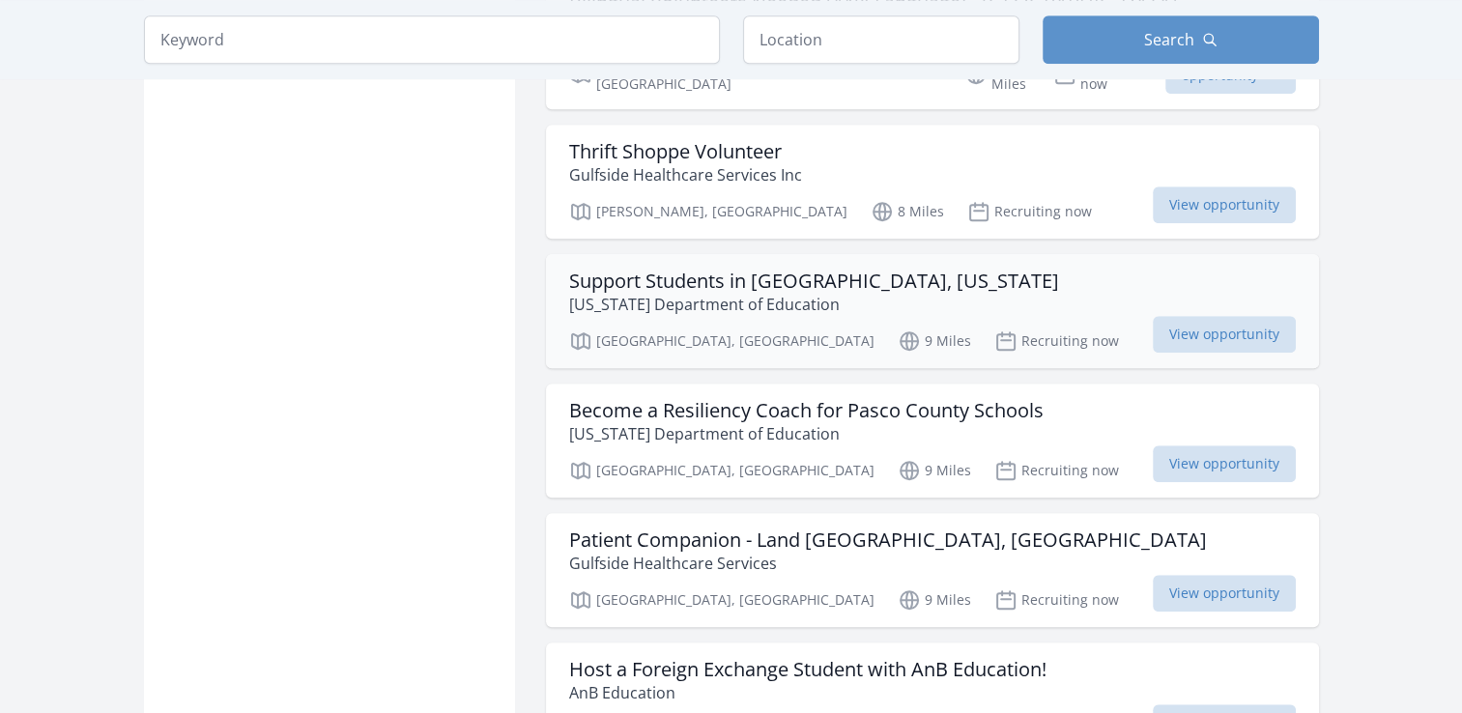
scroll to position [1449, 0]
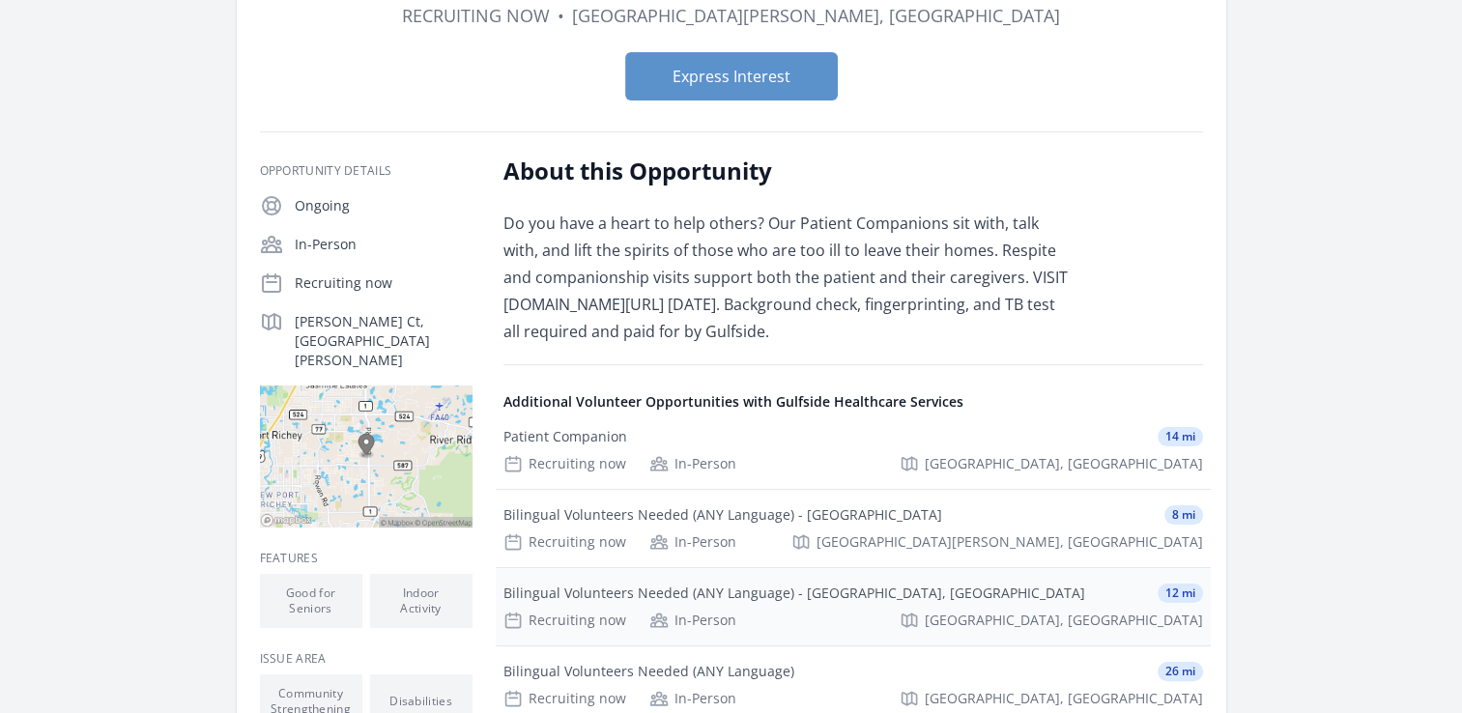
scroll to position [386, 0]
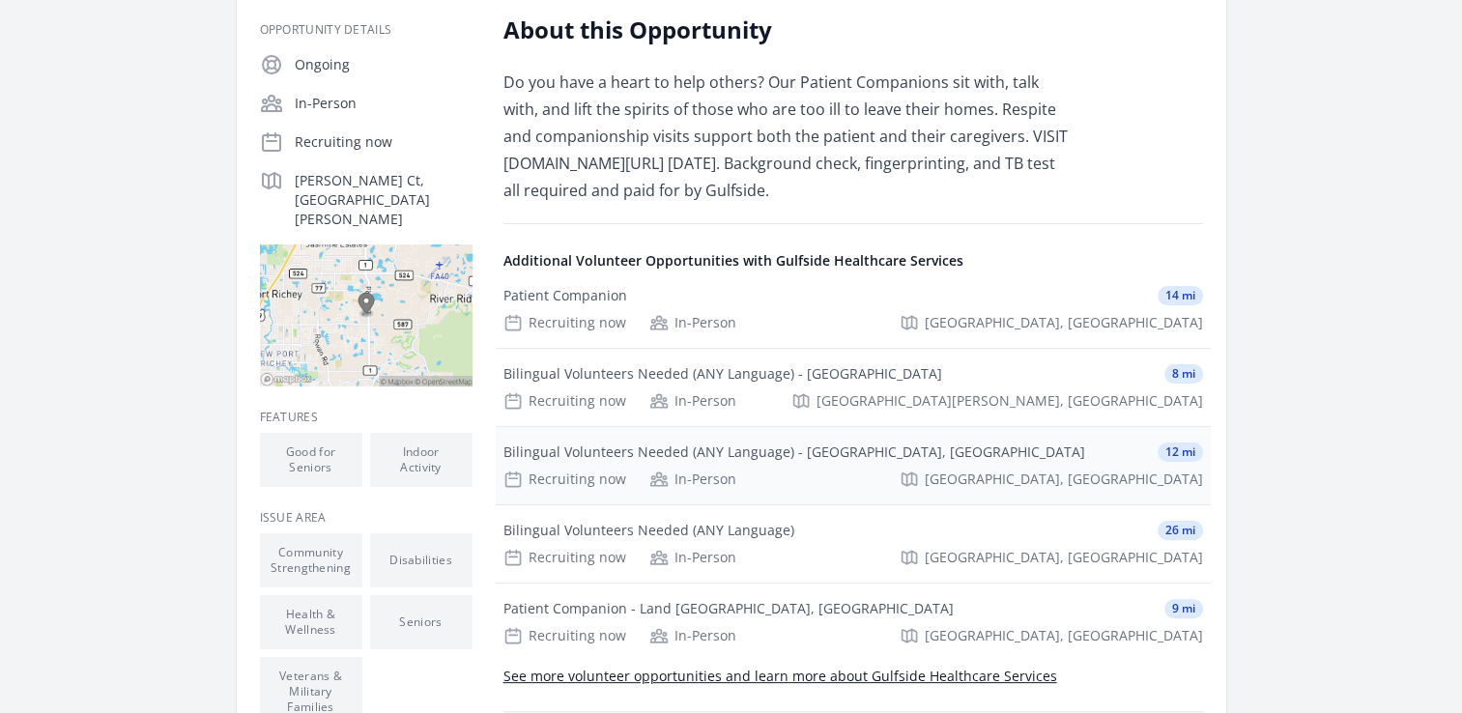
click at [569, 442] on div "Bilingual Volunteers Needed (ANY Language) - Pasco County, FL" at bounding box center [794, 451] width 582 height 19
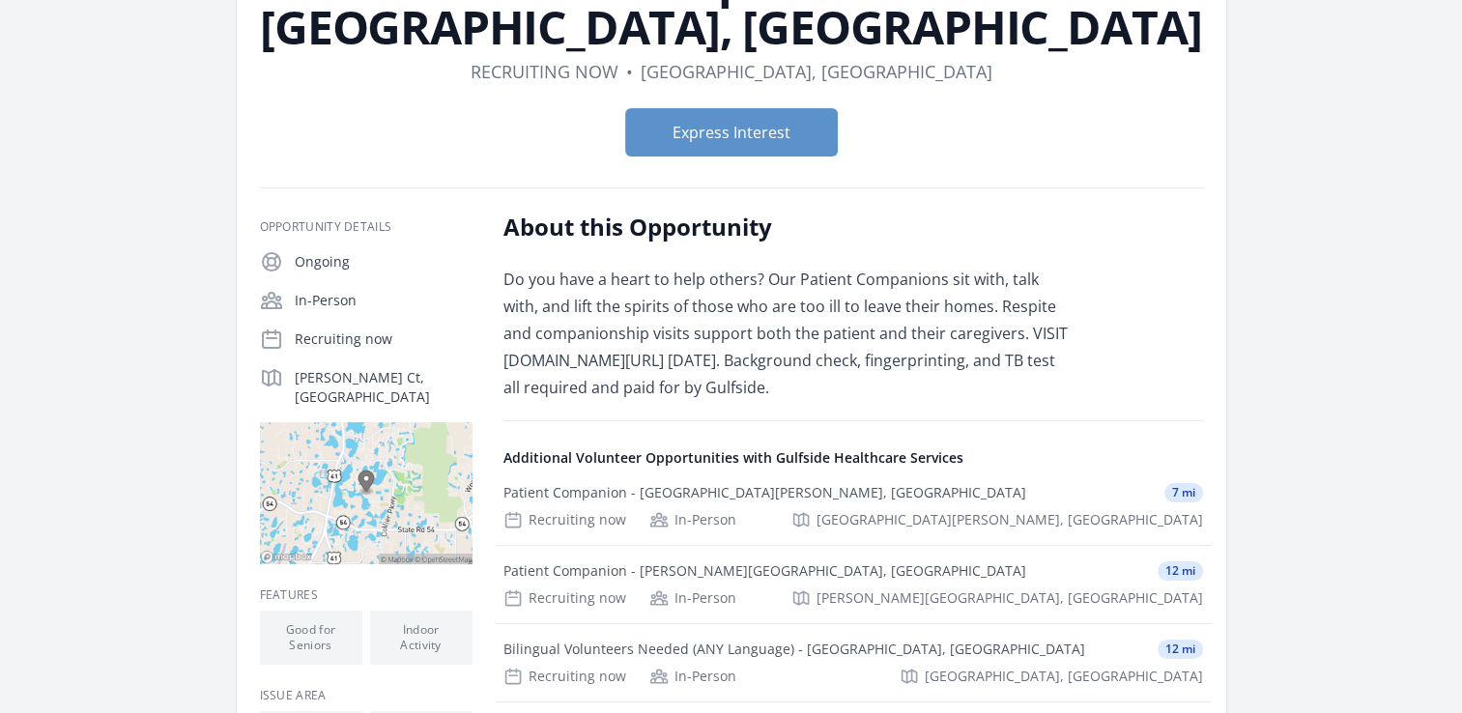
scroll to position [193, 0]
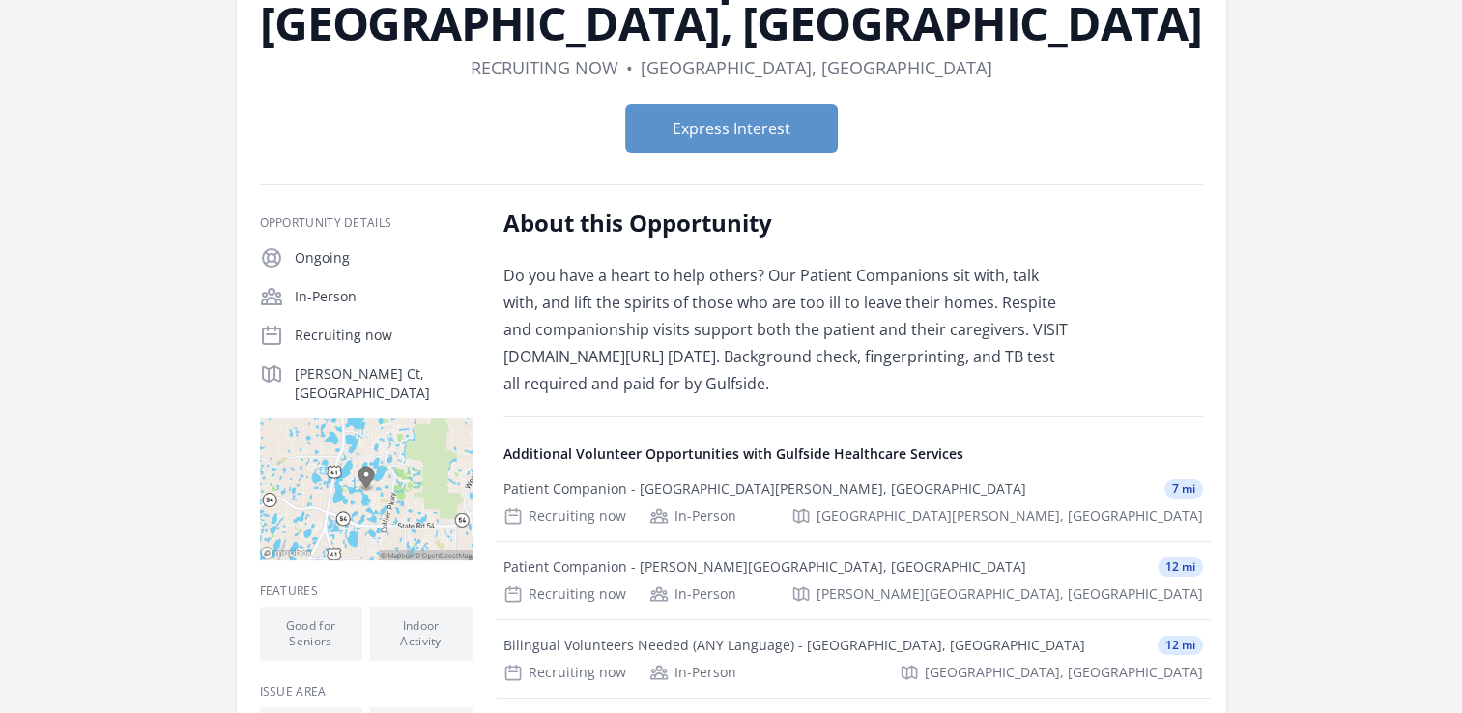
drag, startPoint x: 583, startPoint y: 235, endPoint x: 1063, endPoint y: 351, distance: 493.9
click at [1063, 351] on div "About this Opportunity Do you have a heart to help others? Our Patient Companio…" at bounding box center [852, 606] width 699 height 797
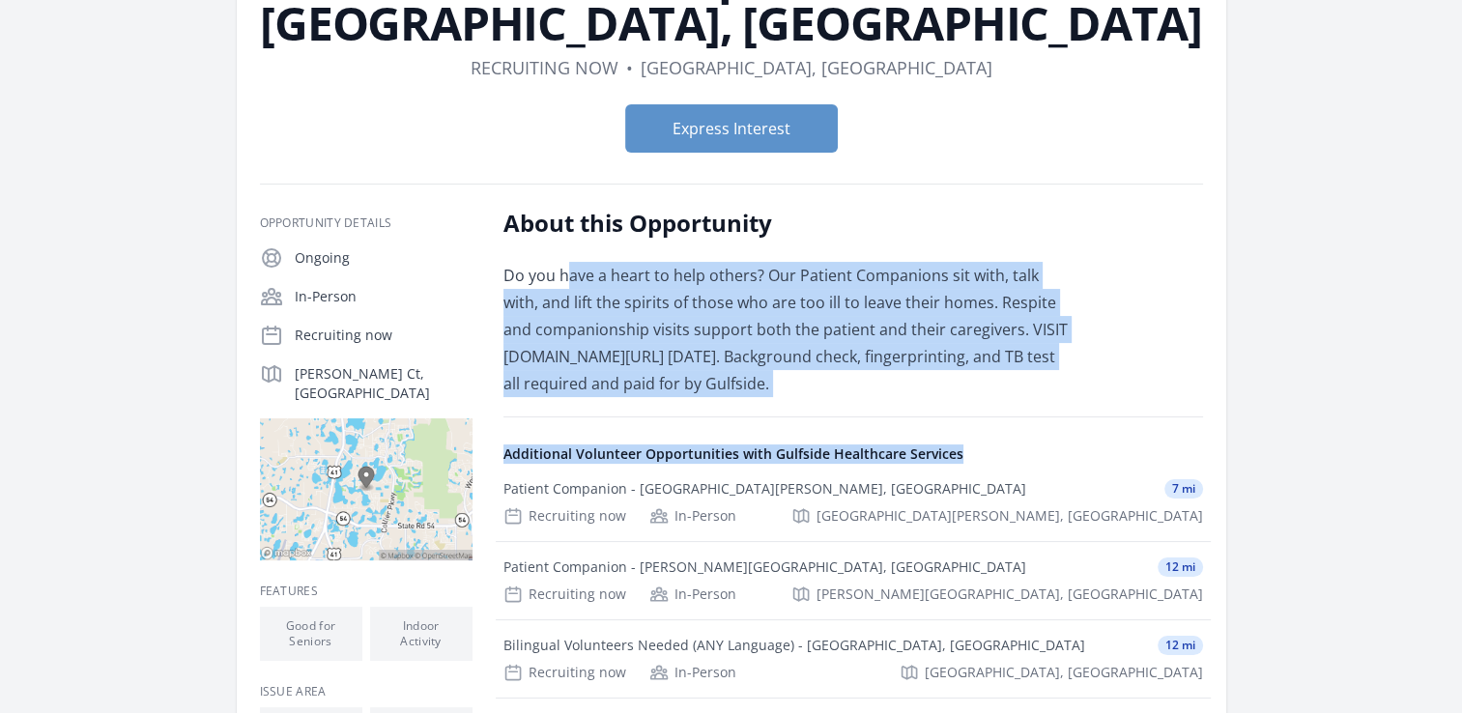
click at [864, 361] on div "About this Opportunity Do you have a heart to help others? Our Patient Companio…" at bounding box center [852, 606] width 699 height 797
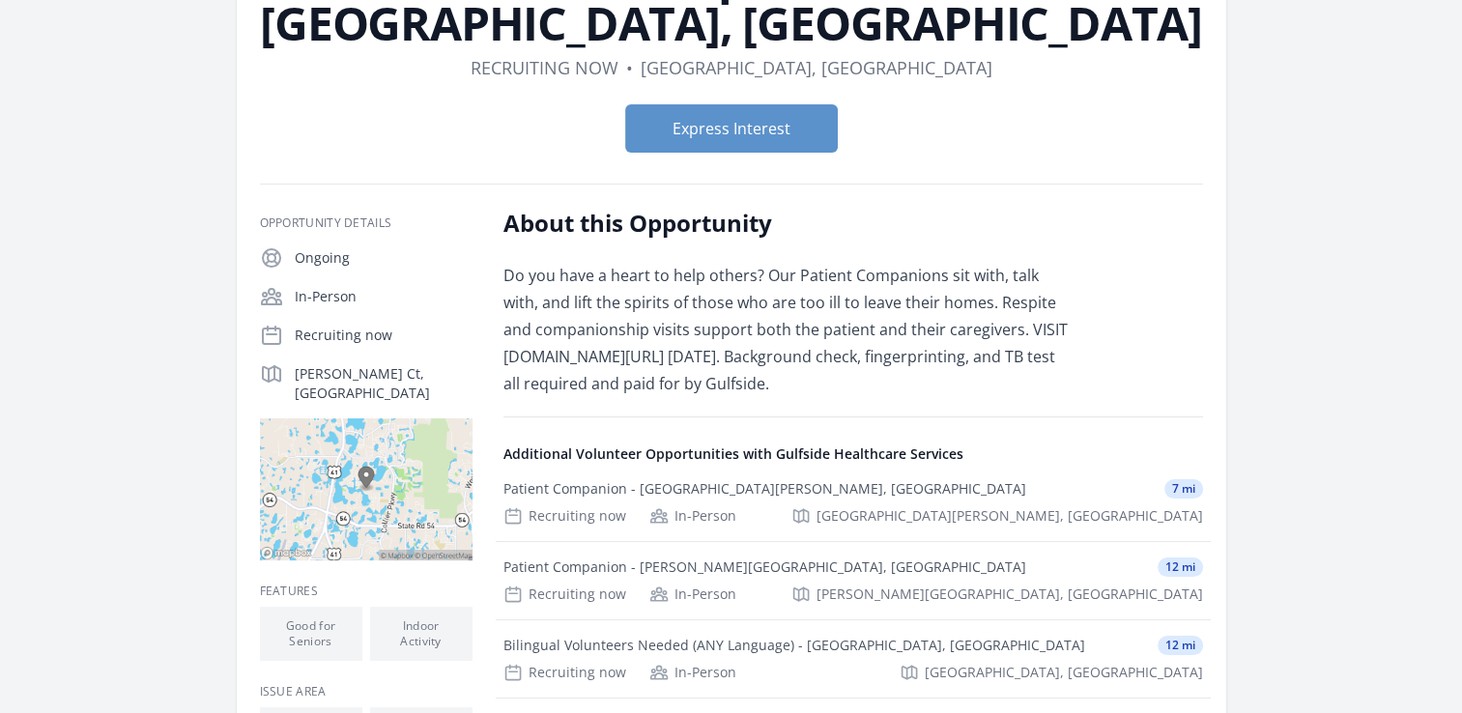
drag, startPoint x: 832, startPoint y: 341, endPoint x: 511, endPoint y: 279, distance: 326.6
click at [511, 279] on p "Do you have a heart to help others? Our Patient Companions sit with, talk with,…" at bounding box center [785, 329] width 565 height 135
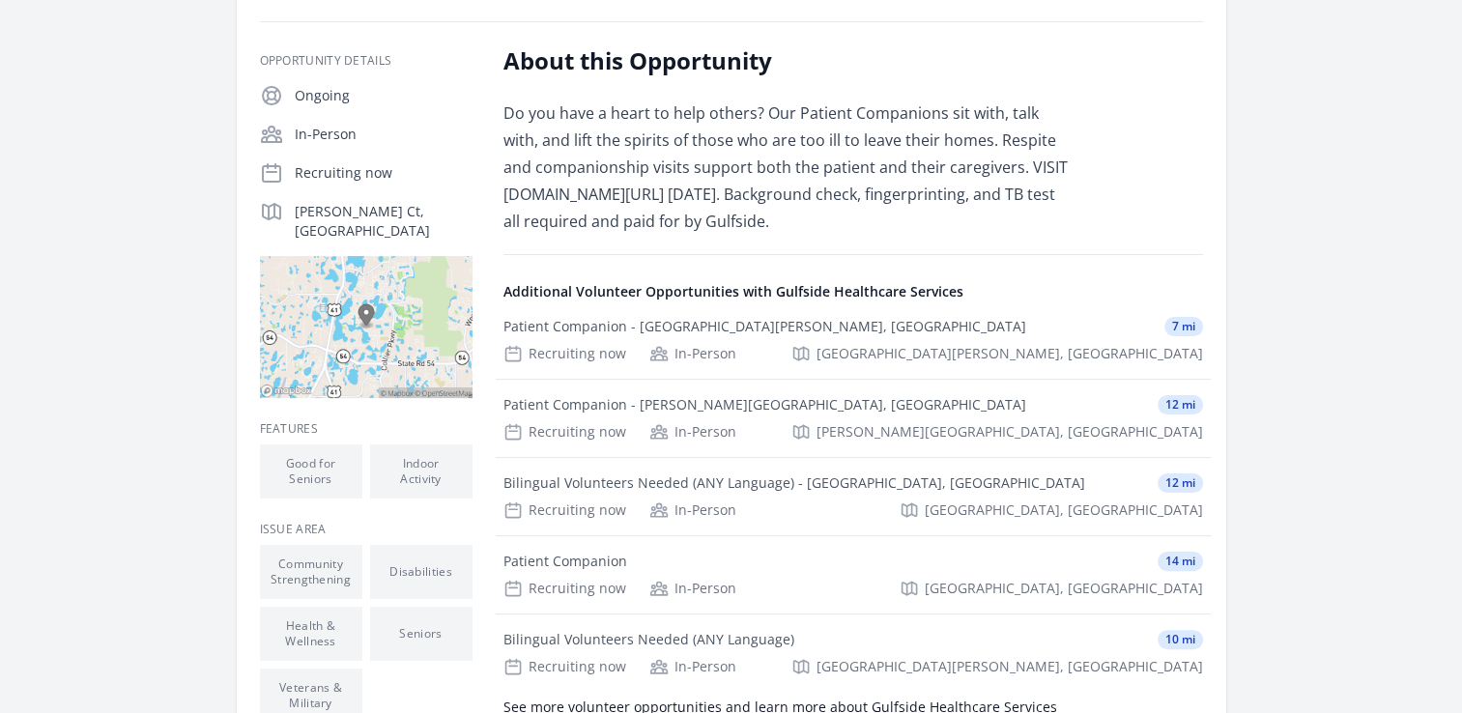
scroll to position [386, 0]
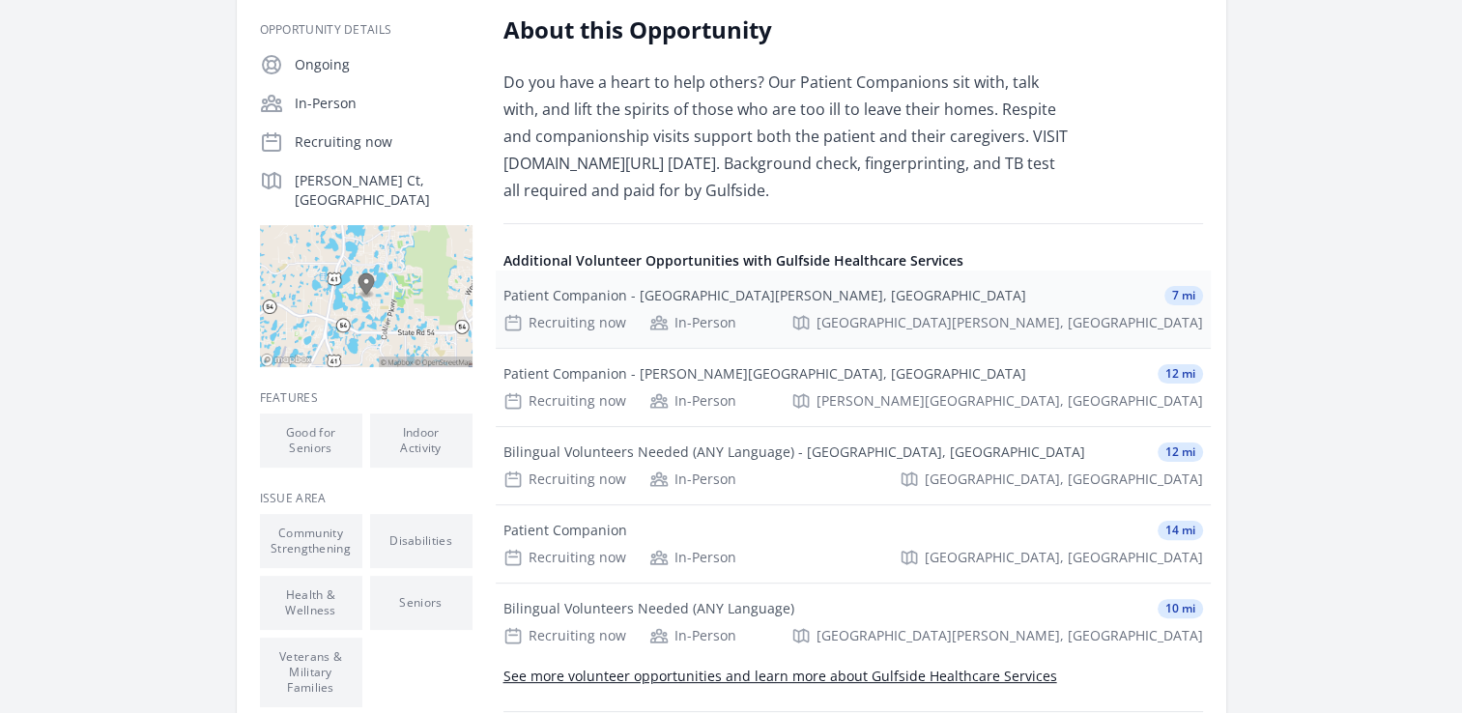
click at [670, 286] on div "Patient Companion - New Port Richey, FL" at bounding box center [764, 295] width 523 height 19
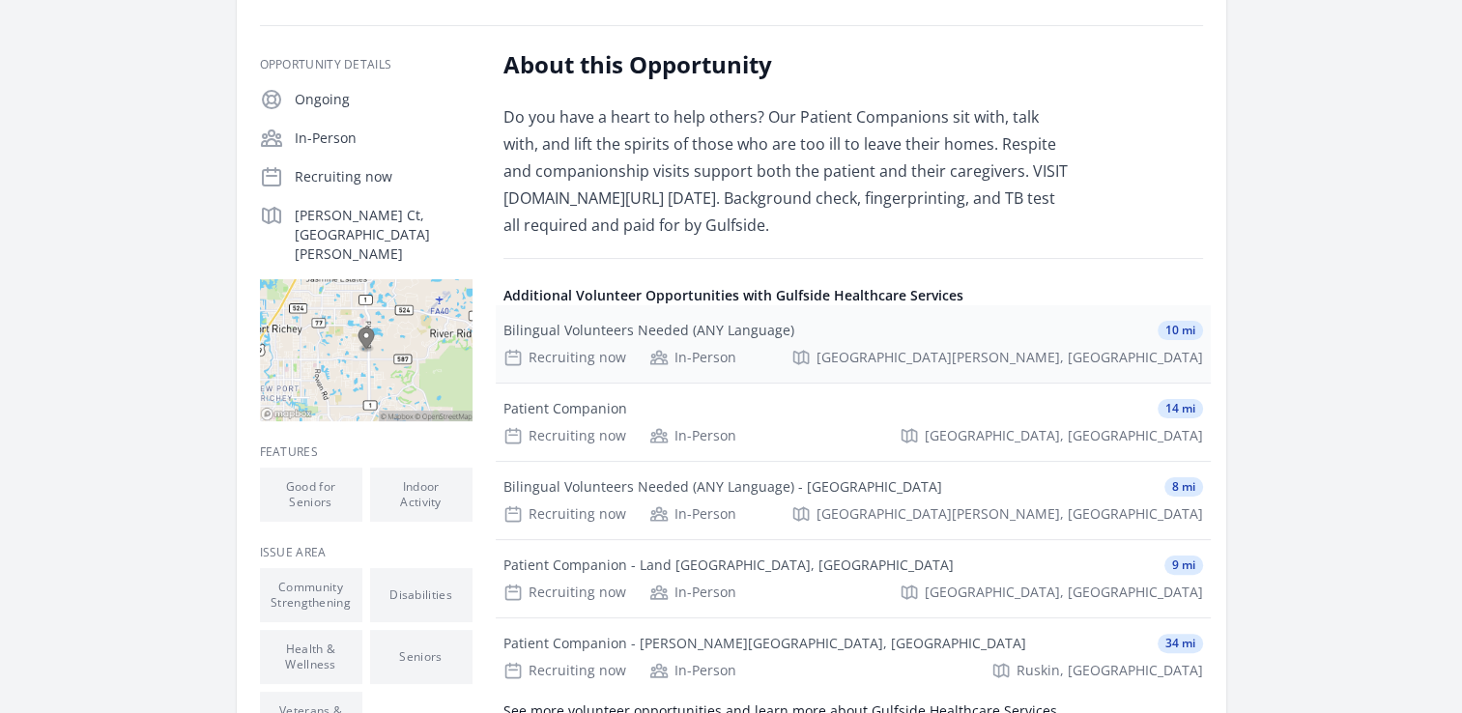
scroll to position [386, 0]
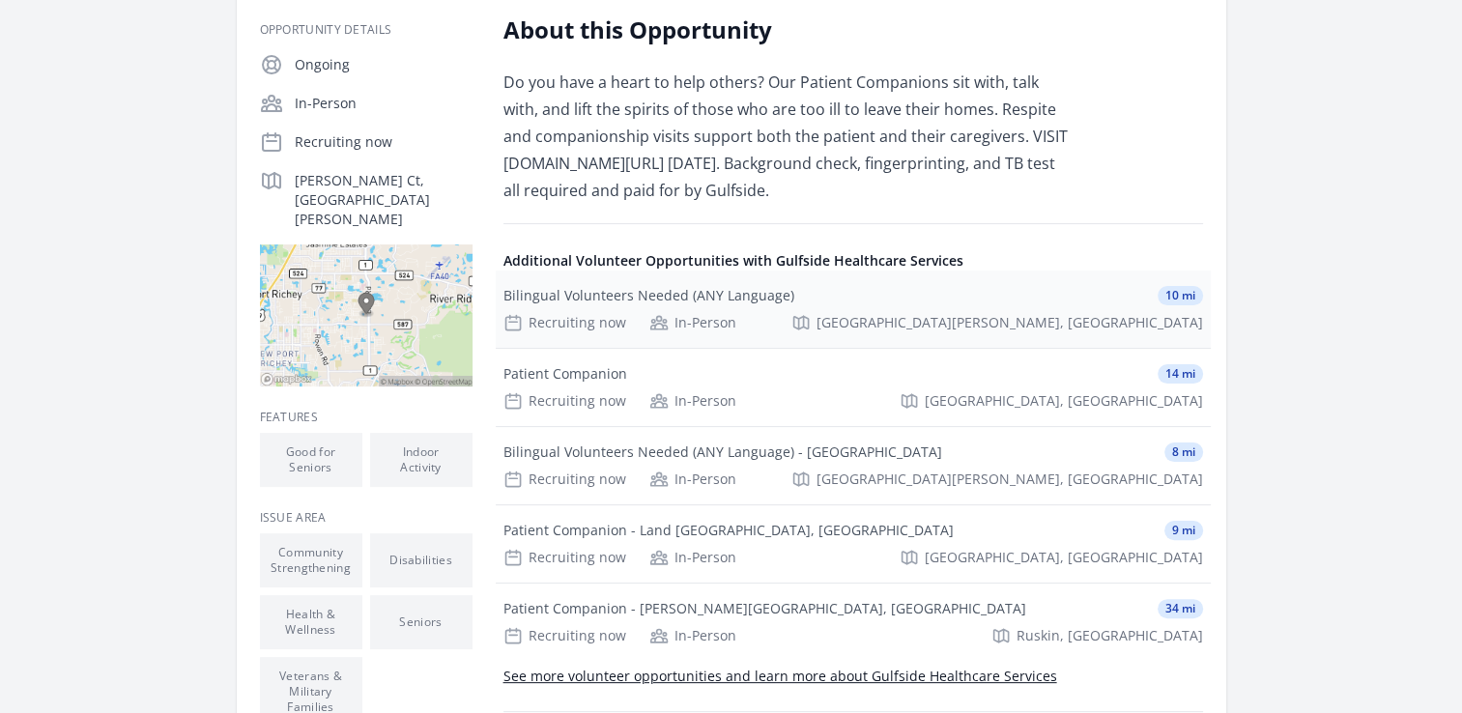
click at [751, 286] on div "Bilingual Volunteers Needed (ANY Language)" at bounding box center [648, 295] width 291 height 19
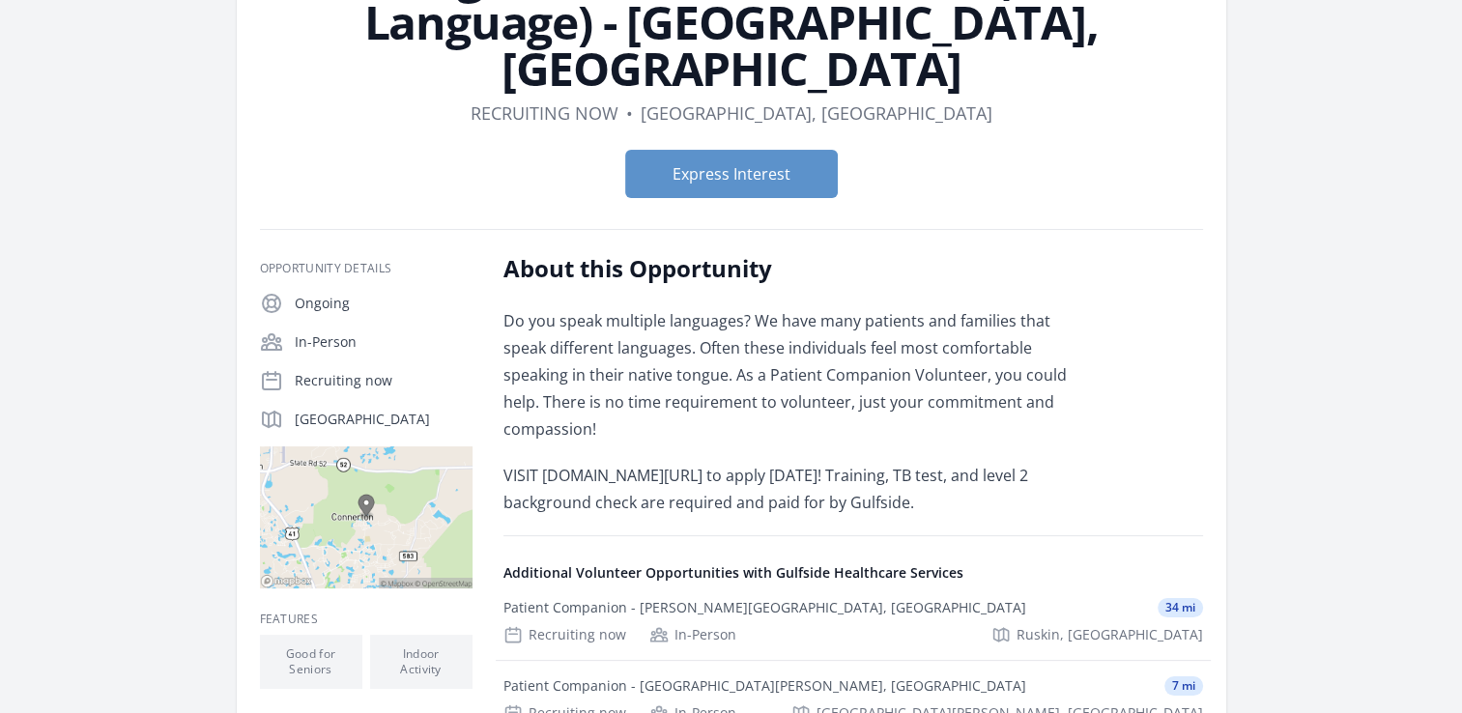
scroll to position [386, 0]
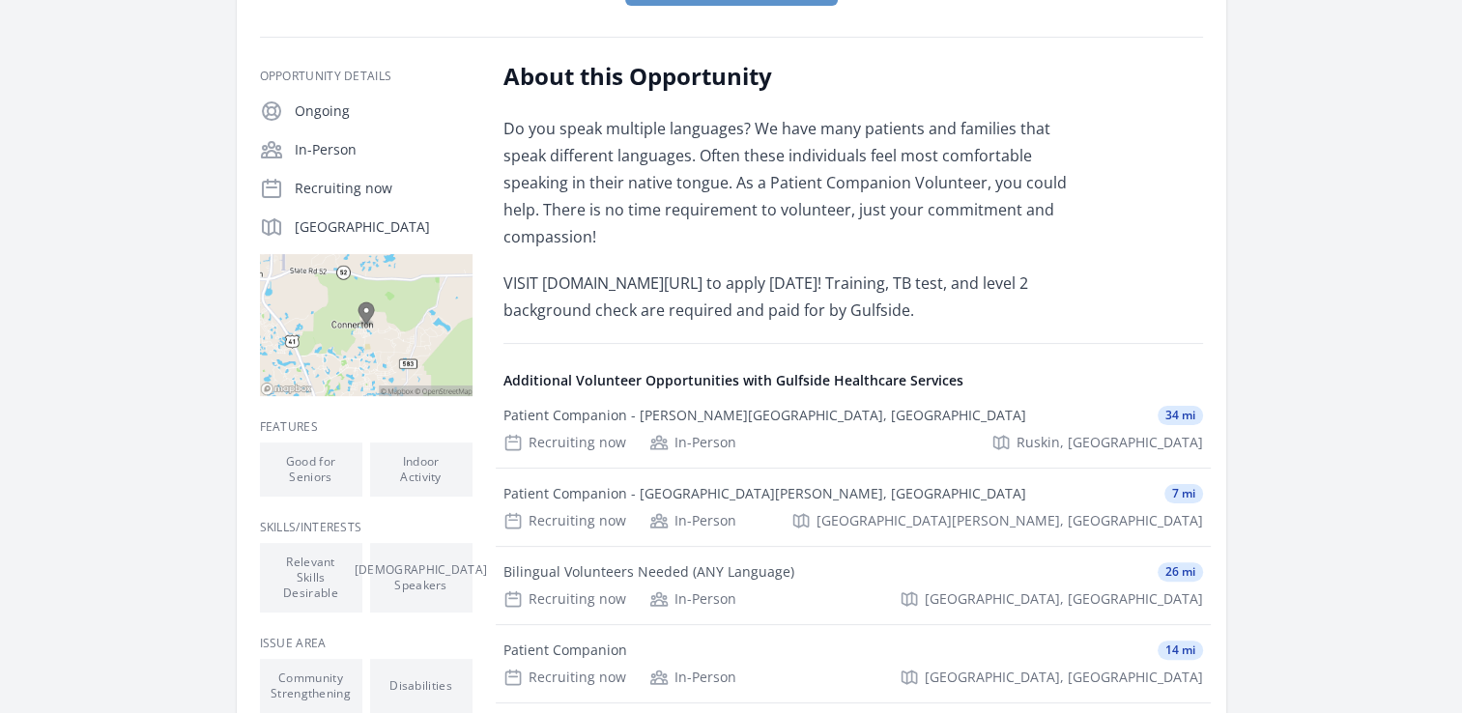
drag, startPoint x: 669, startPoint y: 222, endPoint x: 1087, endPoint y: 263, distance: 419.3
click at [1087, 263] on div "About this Opportunity Do you speak multiple languages? We have many patients a…" at bounding box center [852, 509] width 699 height 896
drag, startPoint x: 1087, startPoint y: 263, endPoint x: 996, endPoint y: 270, distance: 91.1
click at [996, 270] on p "VISIT www.gulfside.org/volunteer to apply TODAY! Training, TB test, and level 2…" at bounding box center [785, 297] width 565 height 54
click at [738, 281] on div "About this Opportunity Do you speak multiple languages? We have many patients a…" at bounding box center [852, 509] width 699 height 896
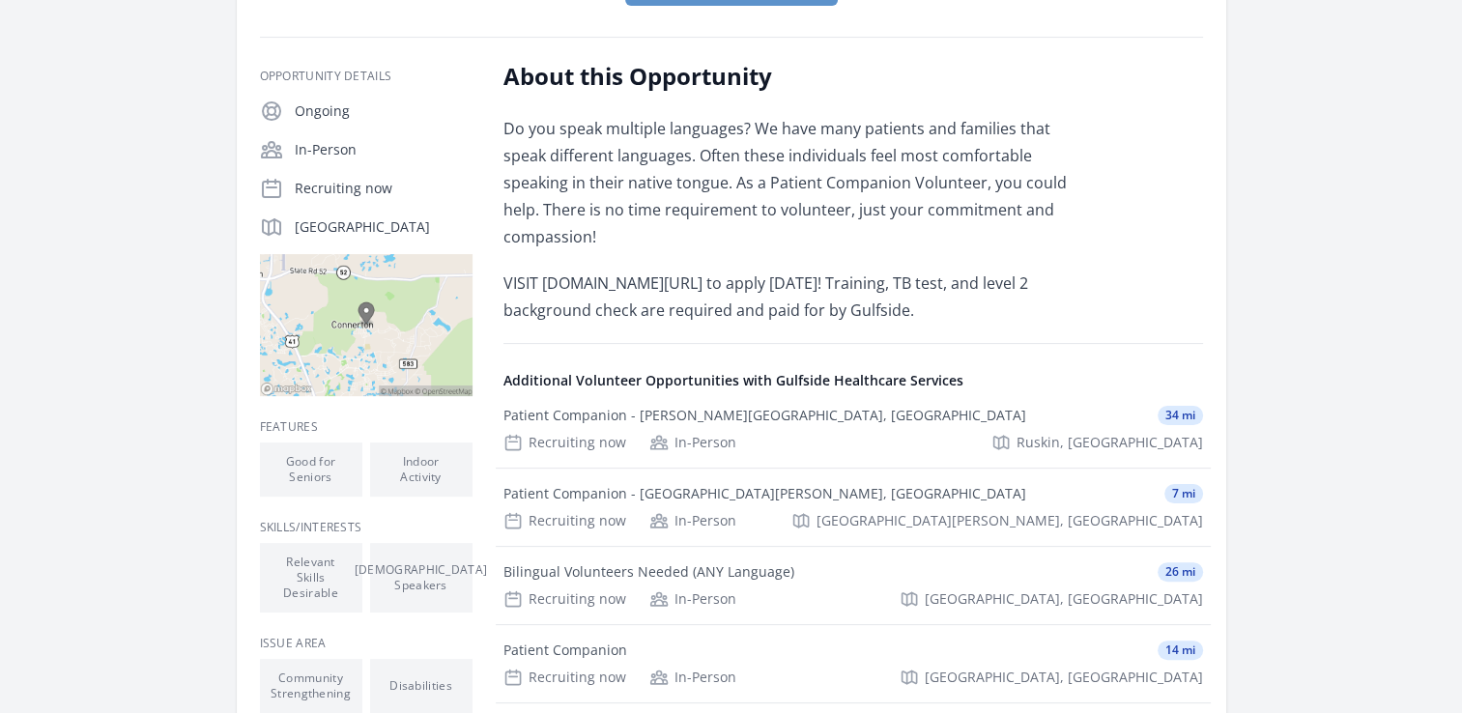
scroll to position [773, 0]
